Goal: Task Accomplishment & Management: Use online tool/utility

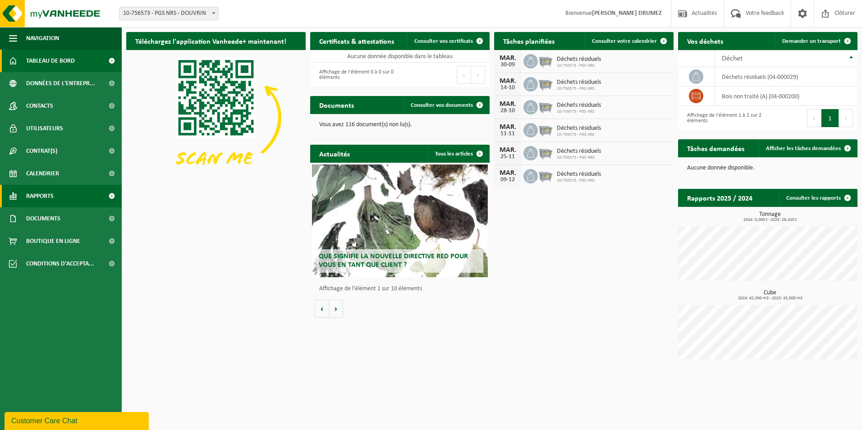
click at [63, 192] on link "Rapports" at bounding box center [61, 196] width 122 height 23
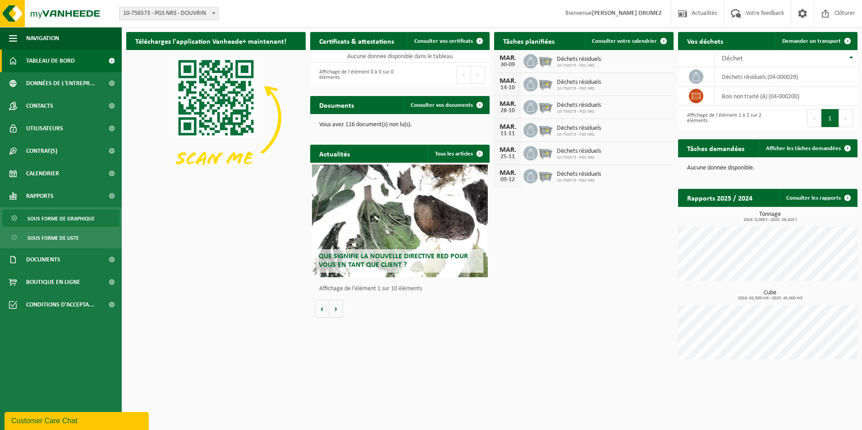
click at [67, 221] on span "Sous forme de graphique" at bounding box center [60, 218] width 67 height 17
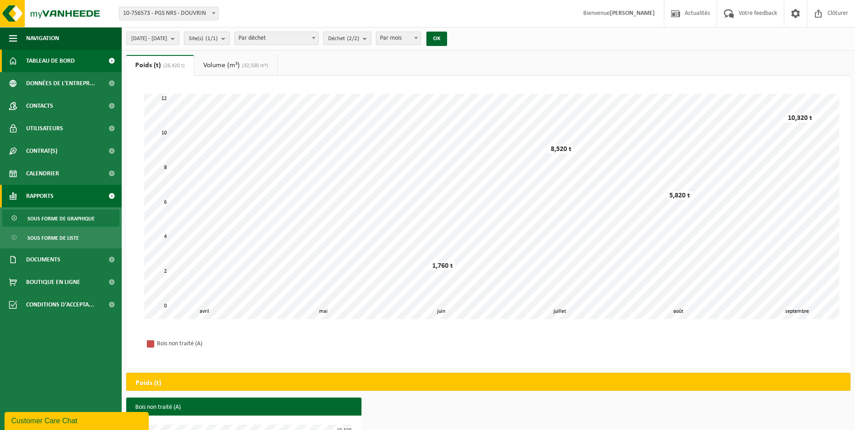
click at [52, 63] on span "Tableau de bord" at bounding box center [50, 61] width 49 height 23
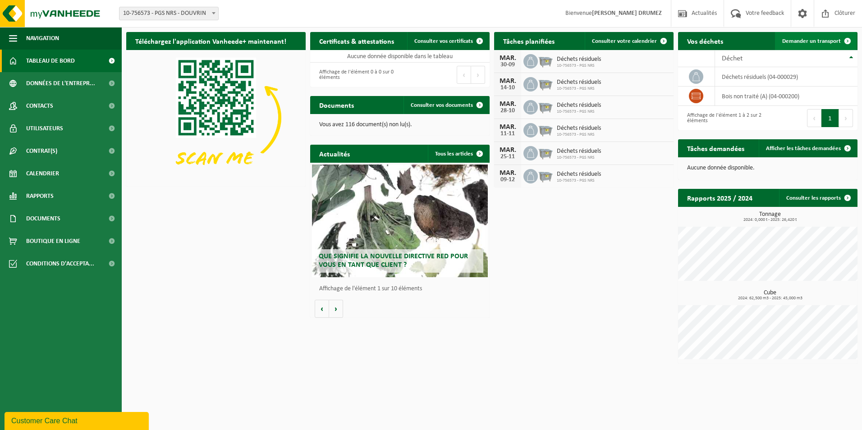
click at [820, 45] on link "Demander un transport" at bounding box center [816, 41] width 82 height 18
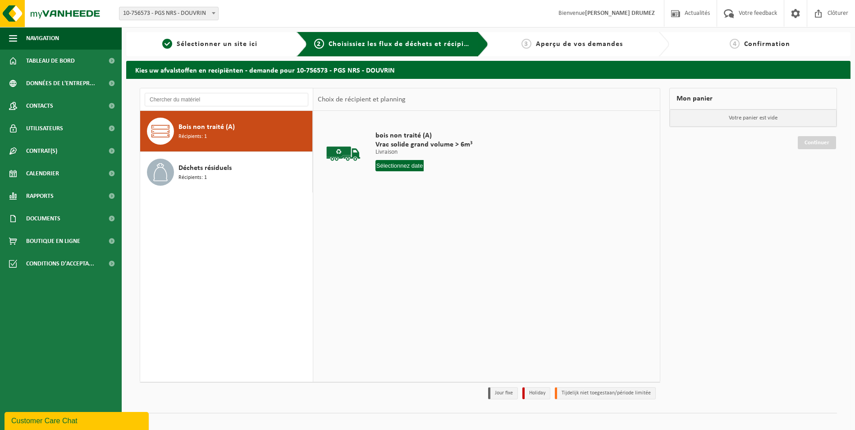
click at [408, 168] on input "text" at bounding box center [400, 165] width 49 height 11
click at [397, 273] on div "30" at bounding box center [400, 274] width 16 height 14
type input "à partir de 2025-09-30"
click at [413, 199] on button "Dans le panier" at bounding box center [400, 199] width 48 height 14
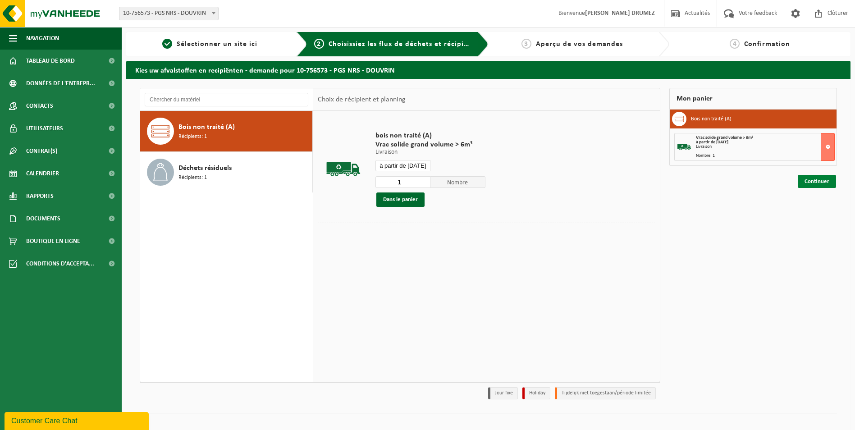
click at [820, 184] on link "Continuer" at bounding box center [817, 181] width 38 height 13
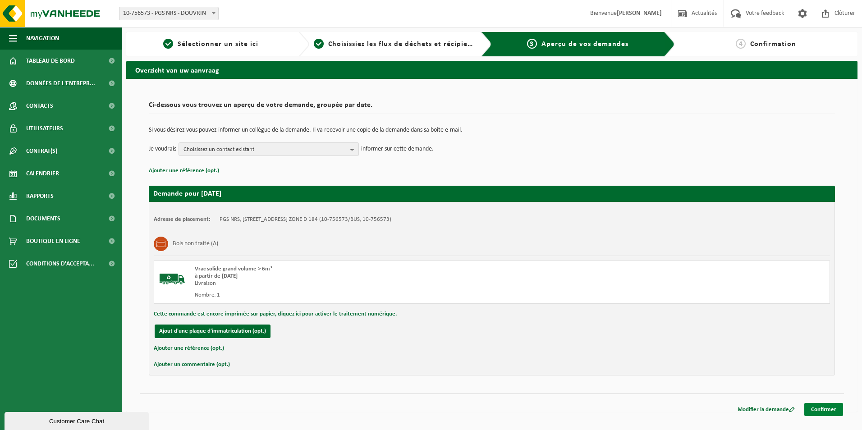
click at [818, 406] on link "Confirmer" at bounding box center [823, 409] width 39 height 13
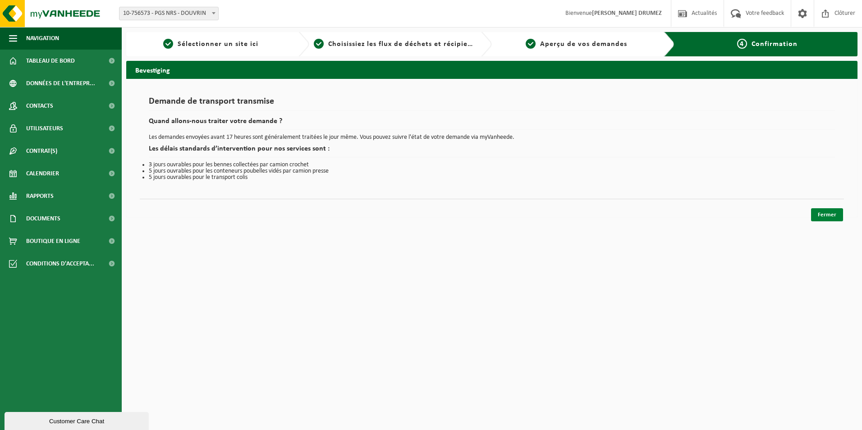
click at [826, 216] on link "Fermer" at bounding box center [827, 214] width 32 height 13
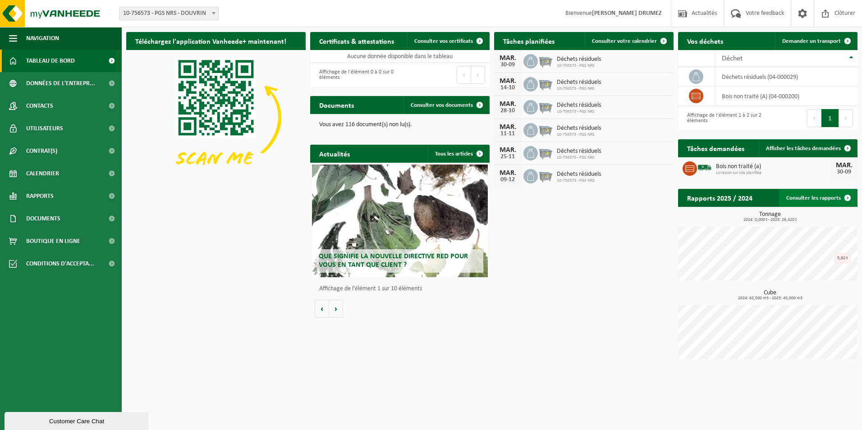
click at [809, 198] on link "Consulter les rapports" at bounding box center [818, 198] width 78 height 18
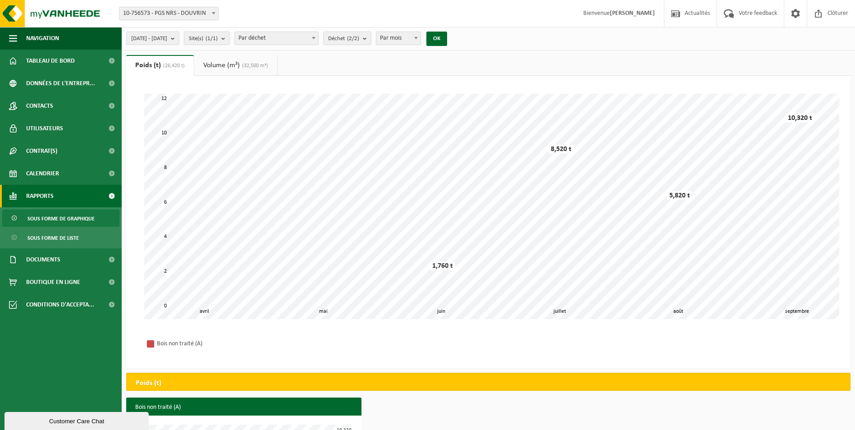
click at [50, 196] on span "Rapports" at bounding box center [39, 196] width 27 height 23
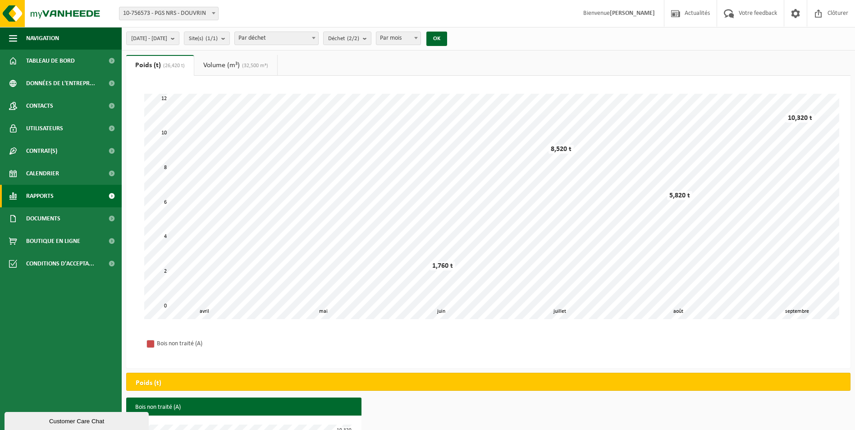
click at [45, 194] on span "Rapports" at bounding box center [39, 196] width 27 height 23
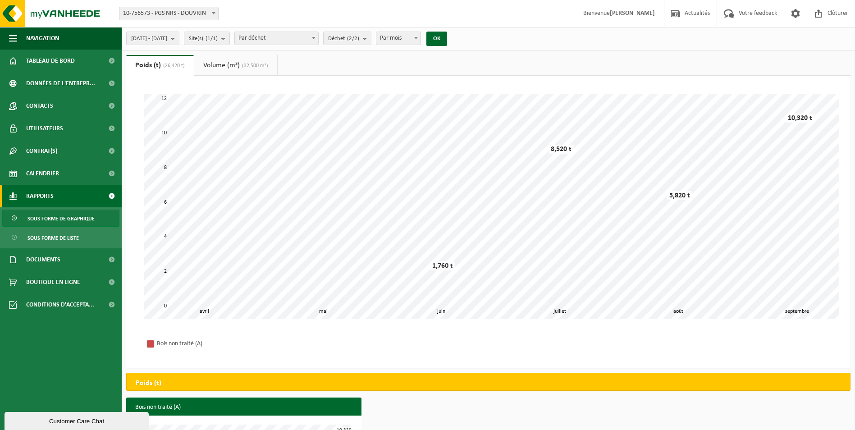
click at [45, 194] on span "Rapports" at bounding box center [39, 196] width 27 height 23
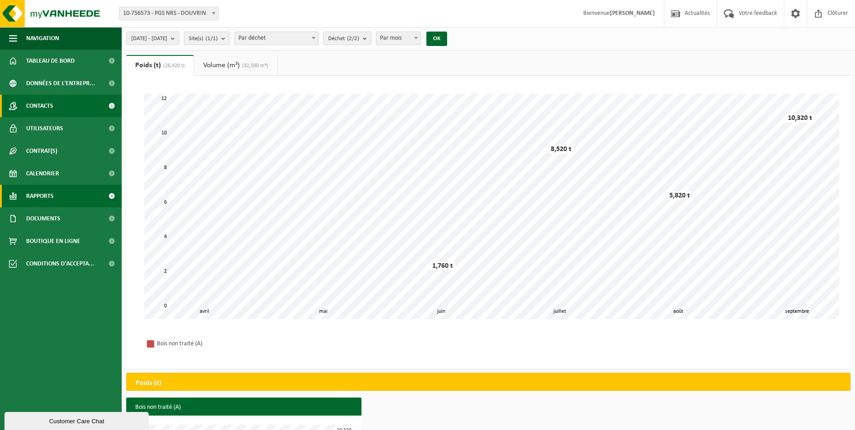
click at [56, 102] on link "Contacts" at bounding box center [61, 106] width 122 height 23
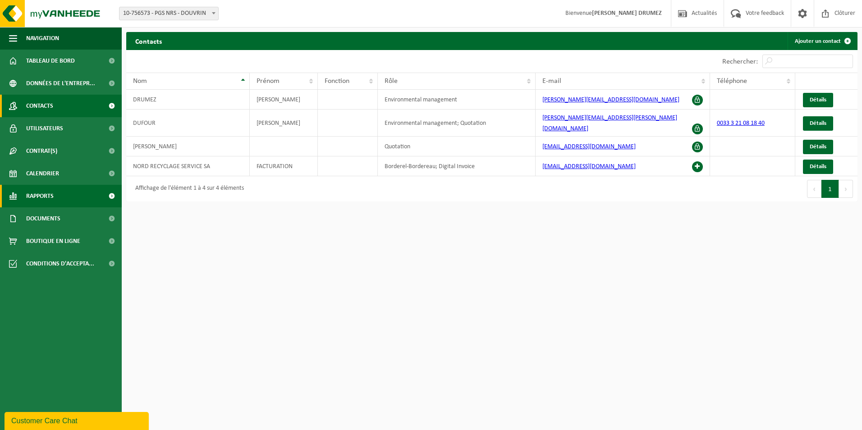
click at [57, 193] on link "Rapports" at bounding box center [61, 196] width 122 height 23
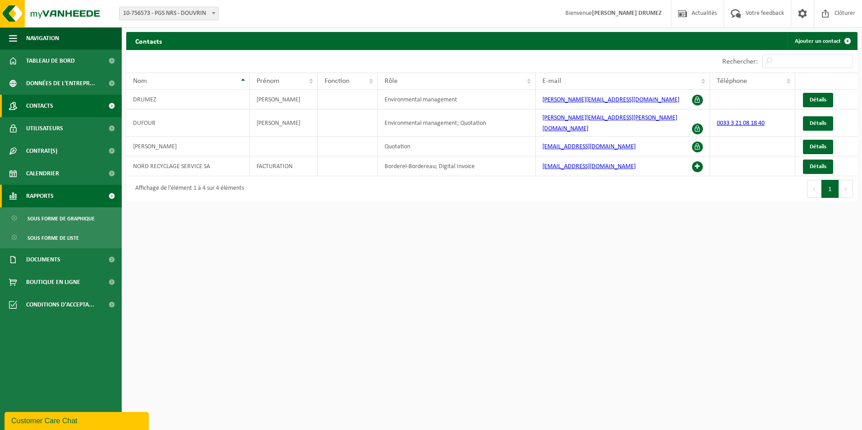
click at [43, 196] on span "Rapports" at bounding box center [39, 196] width 27 height 23
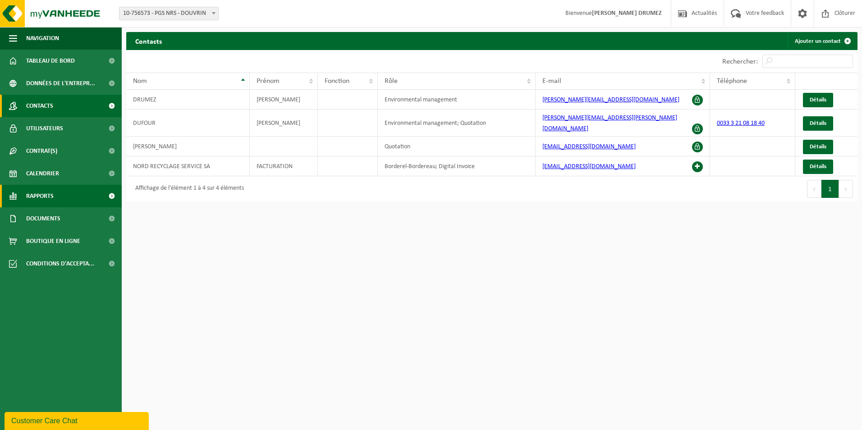
click at [40, 196] on span "Rapports" at bounding box center [39, 196] width 27 height 23
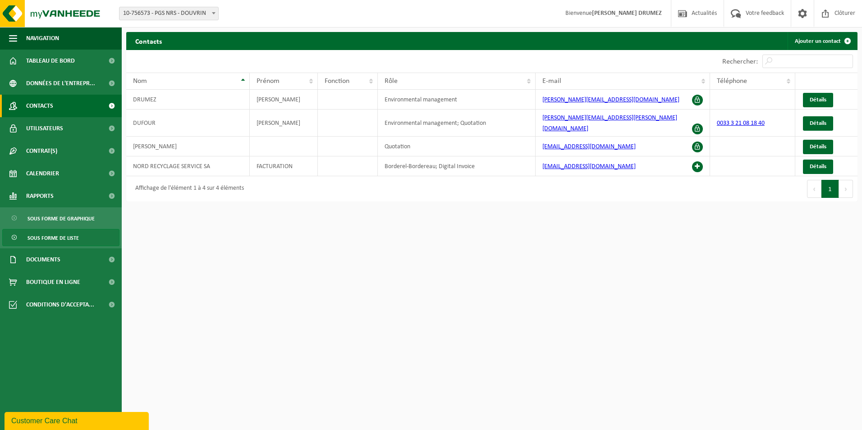
click at [72, 236] on span "Sous forme de liste" at bounding box center [52, 237] width 51 height 17
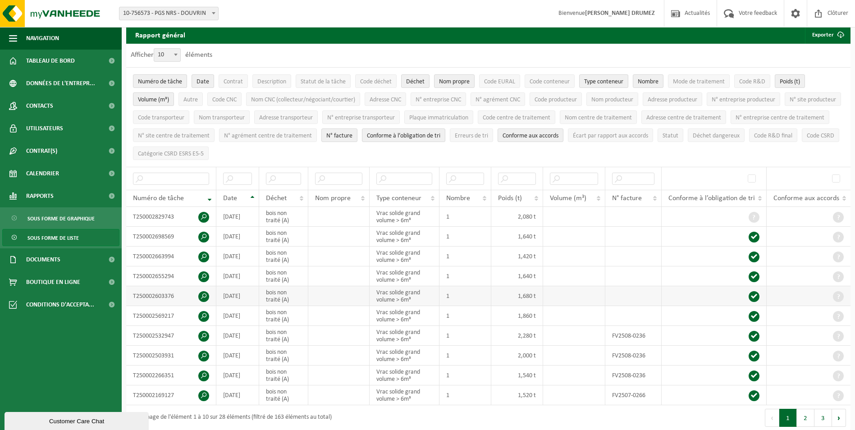
scroll to position [45, 0]
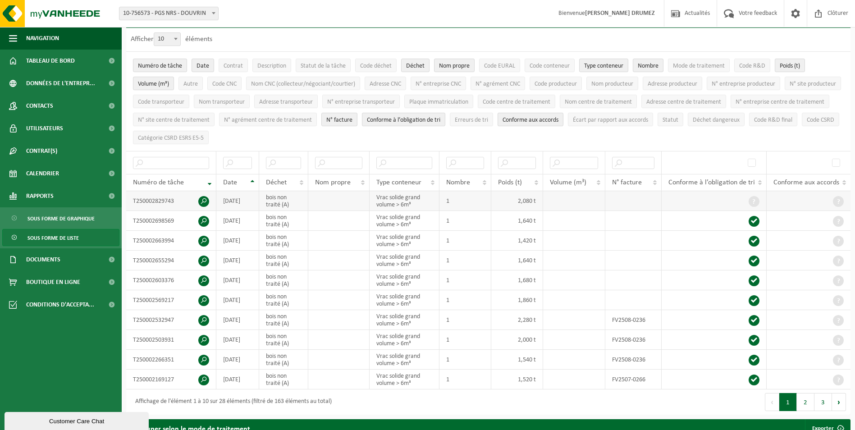
click at [204, 198] on span at bounding box center [203, 201] width 11 height 11
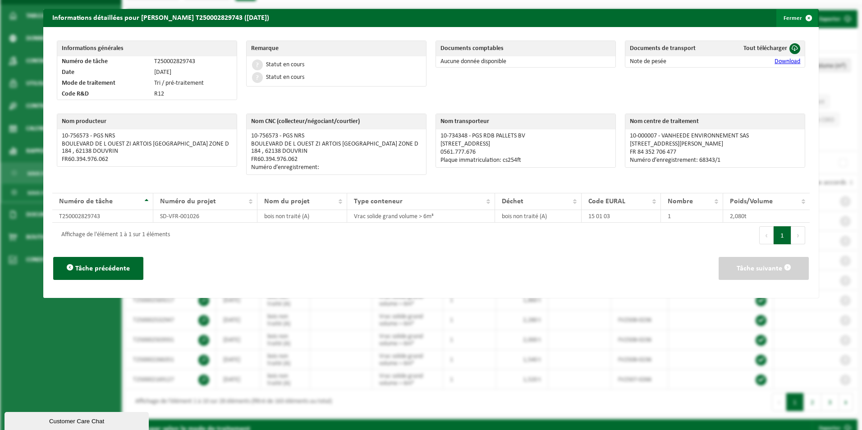
click at [802, 16] on span "button" at bounding box center [809, 18] width 18 height 18
